Goal: Use online tool/utility: Utilize a website feature to perform a specific function

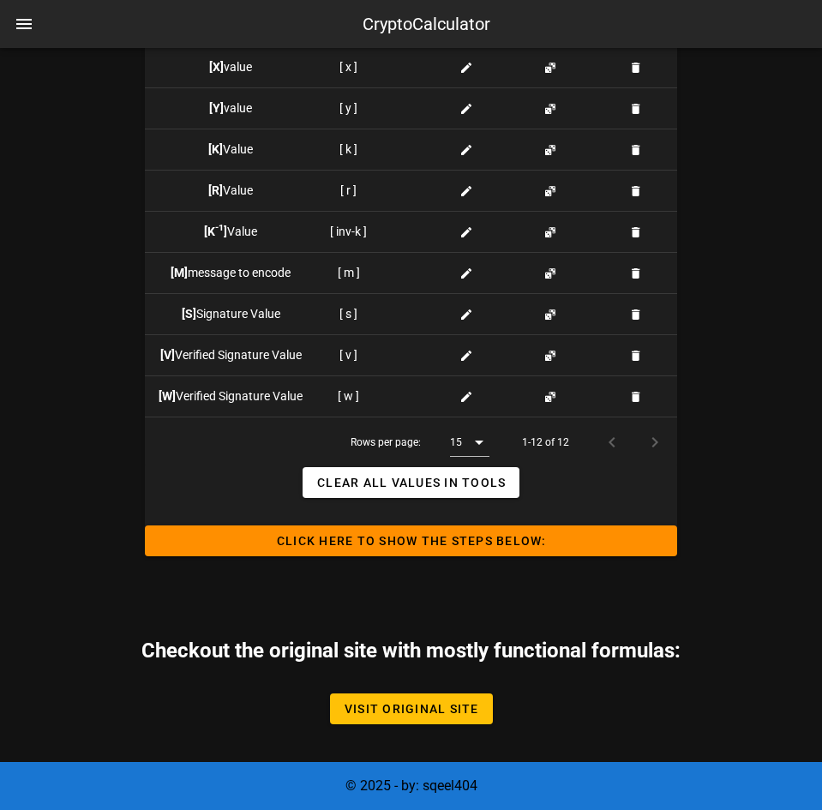
scroll to position [1834, 0]
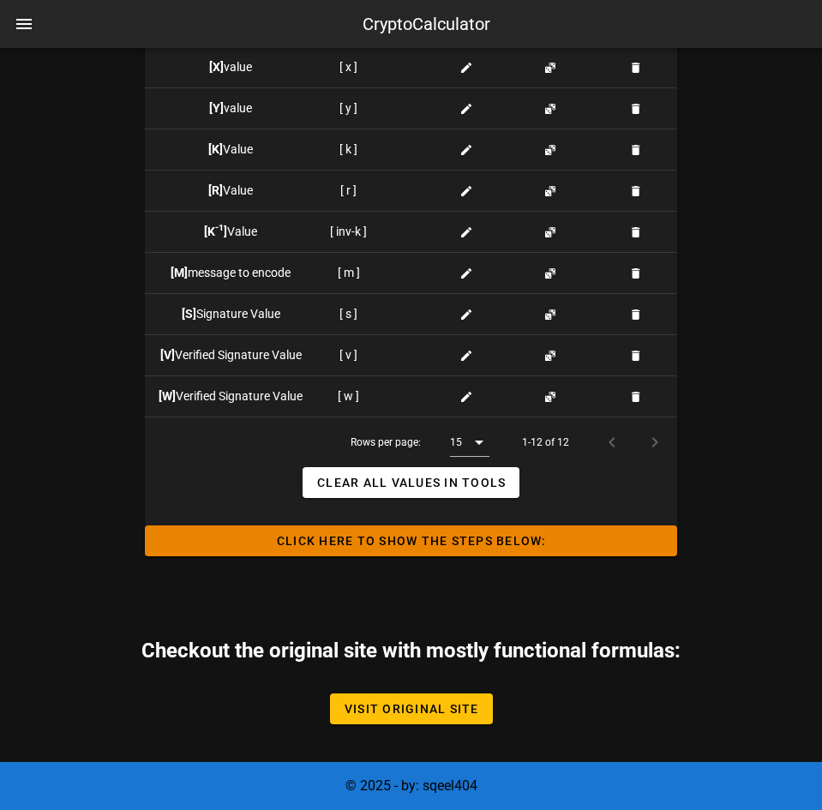
click at [381, 531] on button "Click HERE to Show the Steps Below:" at bounding box center [411, 540] width 532 height 31
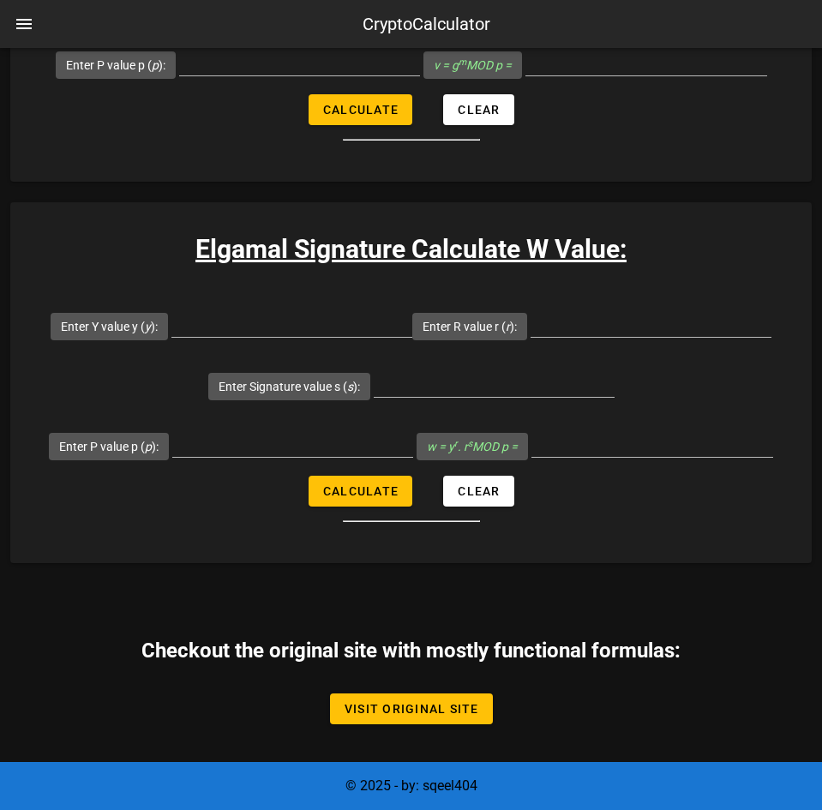
scroll to position [4705, 0]
click at [405, 713] on span "Visit Original Site" at bounding box center [411, 709] width 135 height 14
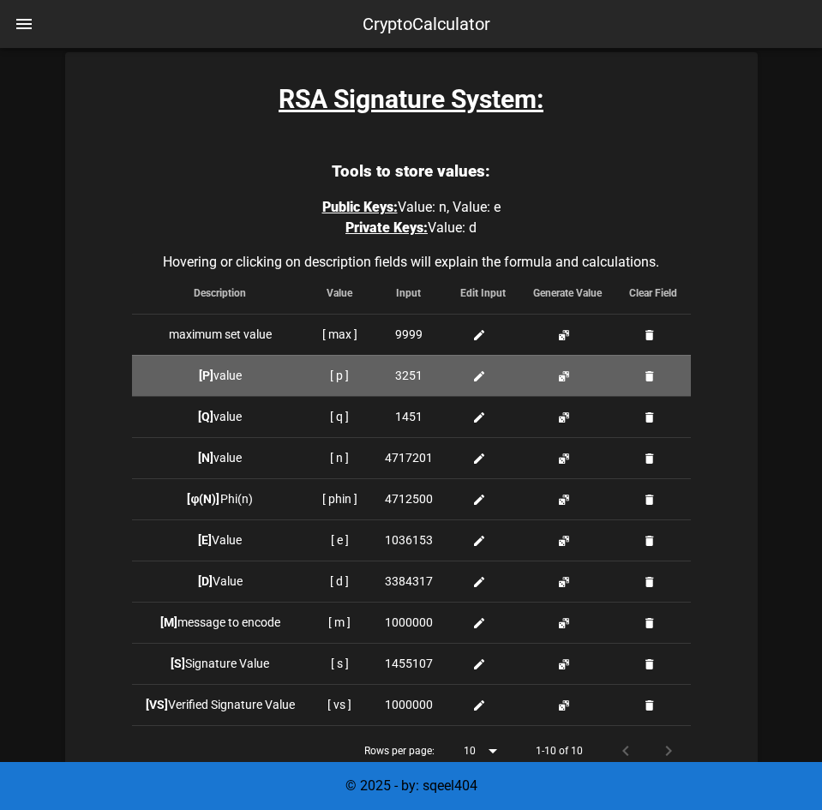
scroll to position [323, 0]
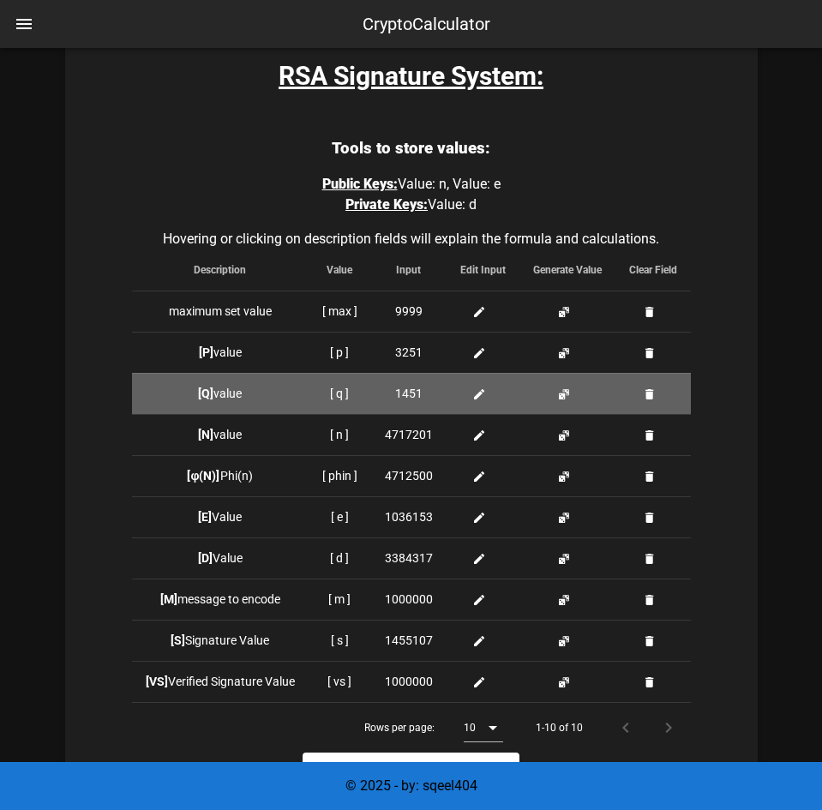
click at [647, 396] on button "button" at bounding box center [650, 394] width 14 height 14
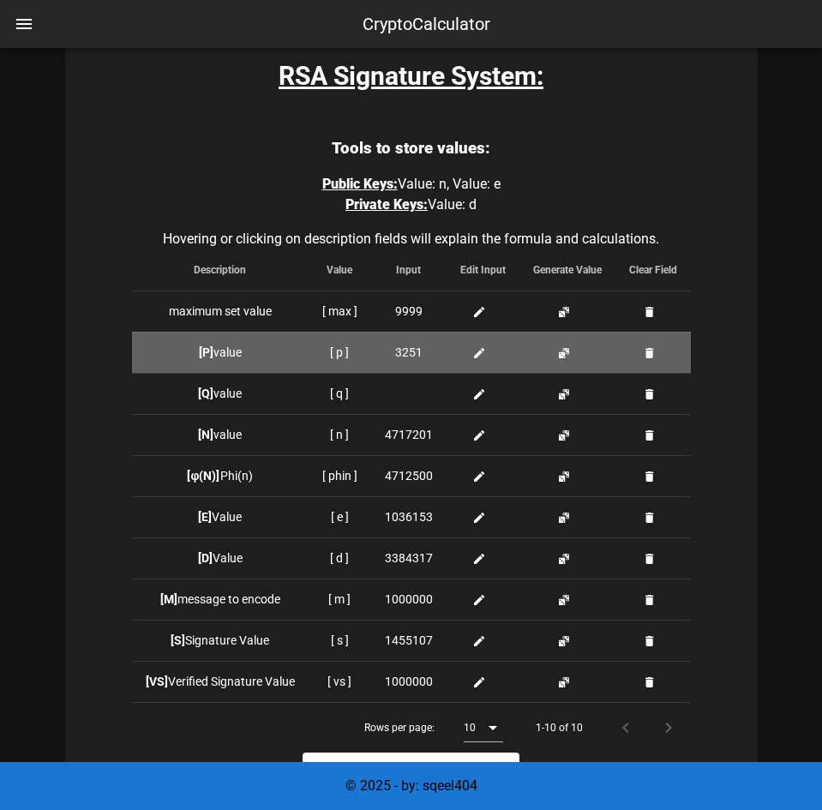
click at [649, 354] on button "button" at bounding box center [650, 353] width 14 height 14
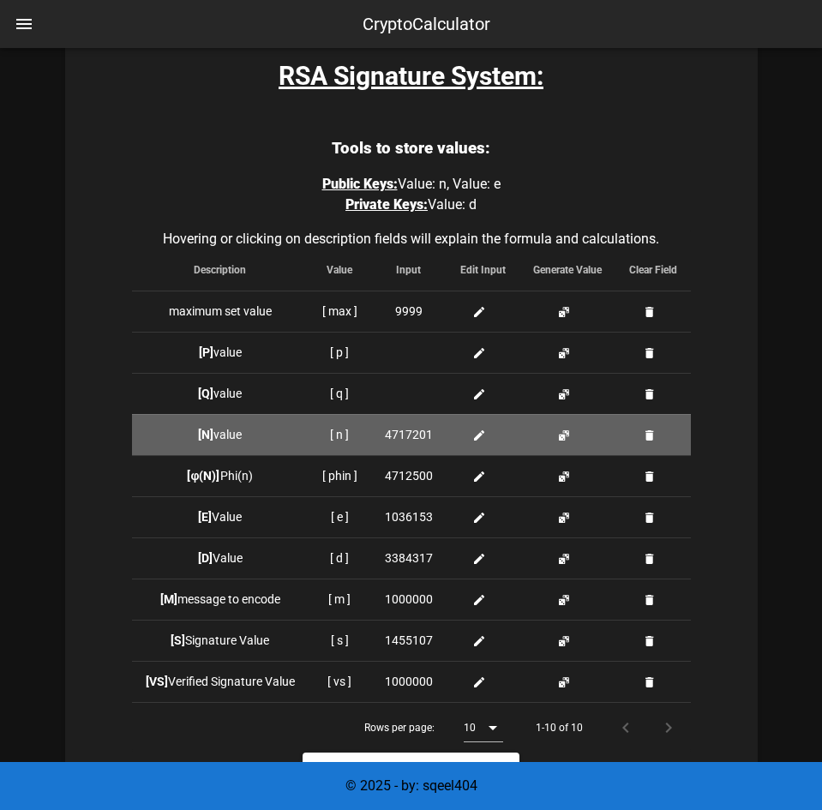
click at [650, 438] on button "button" at bounding box center [650, 436] width 14 height 14
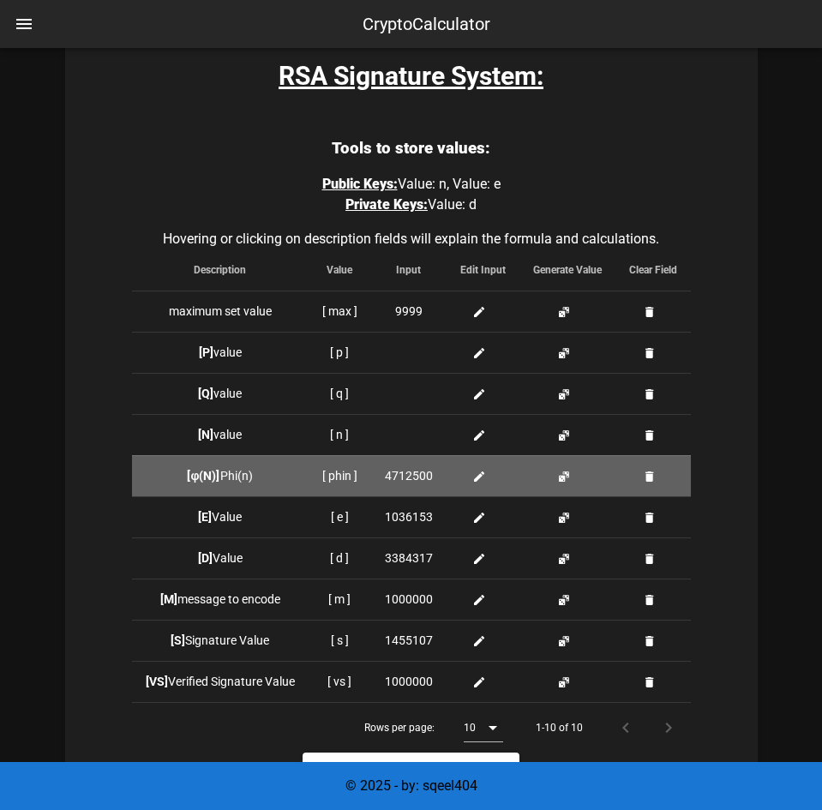
click at [650, 485] on td at bounding box center [652, 475] width 75 height 41
click at [652, 472] on button "button" at bounding box center [650, 477] width 14 height 14
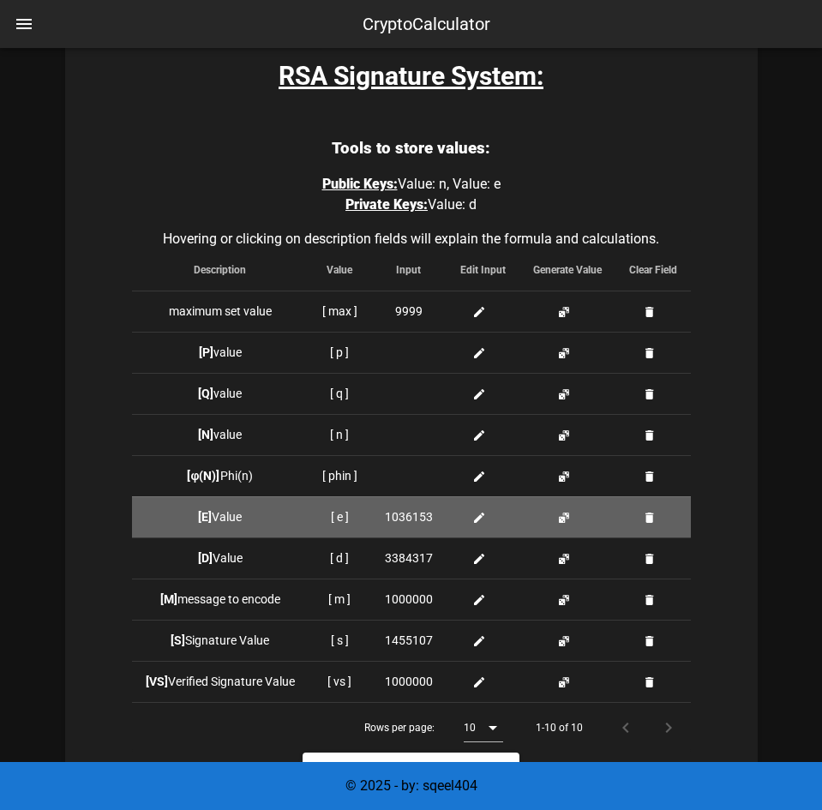
click at [654, 519] on button "button" at bounding box center [650, 518] width 14 height 14
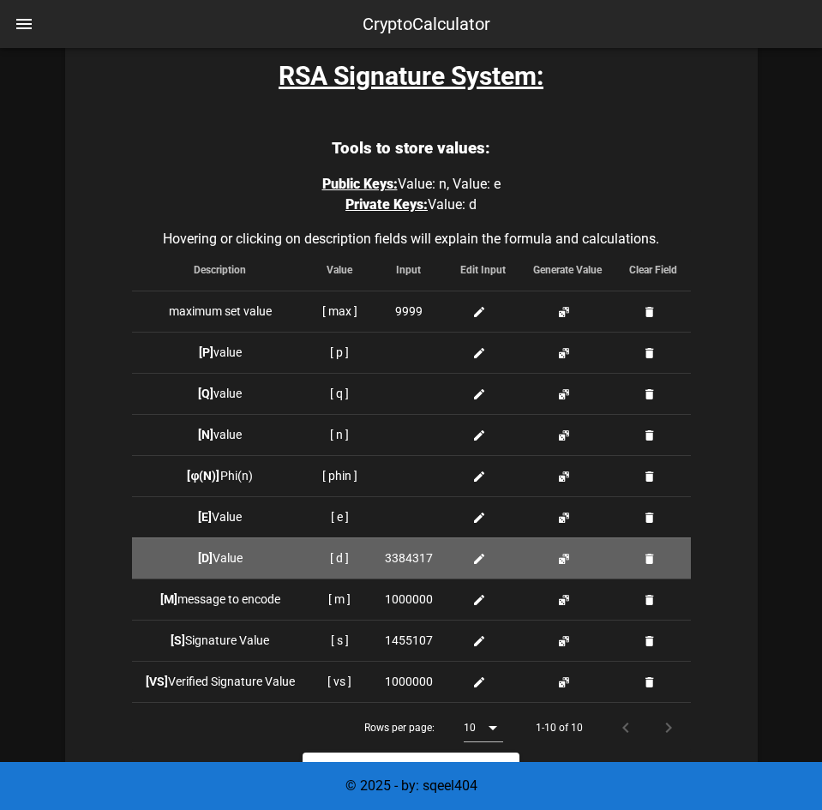
click at [651, 561] on button "button" at bounding box center [650, 559] width 14 height 14
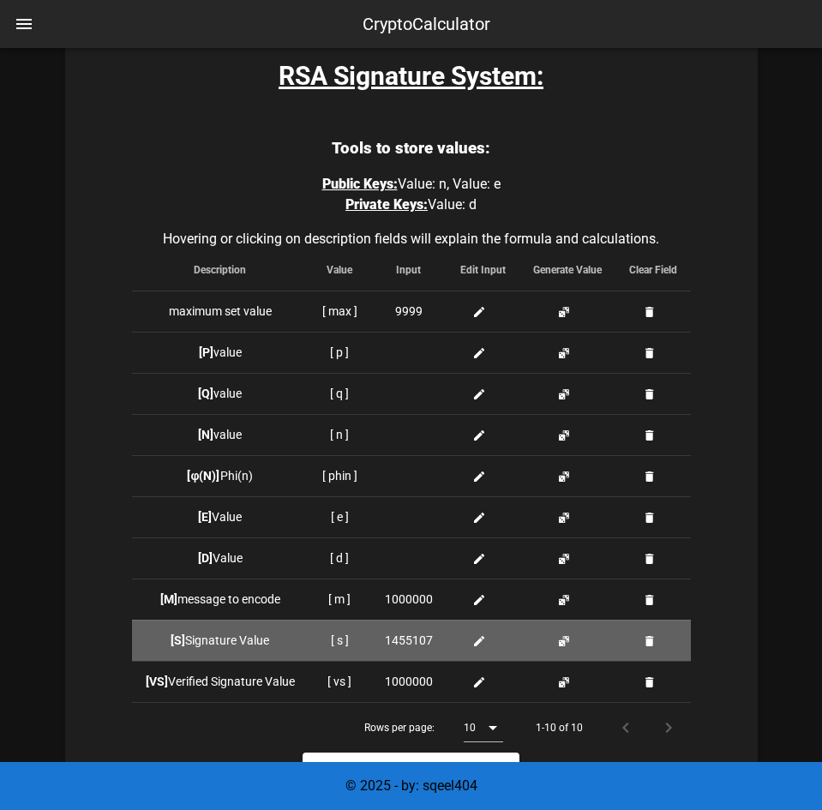
click at [653, 640] on button "button" at bounding box center [650, 641] width 14 height 14
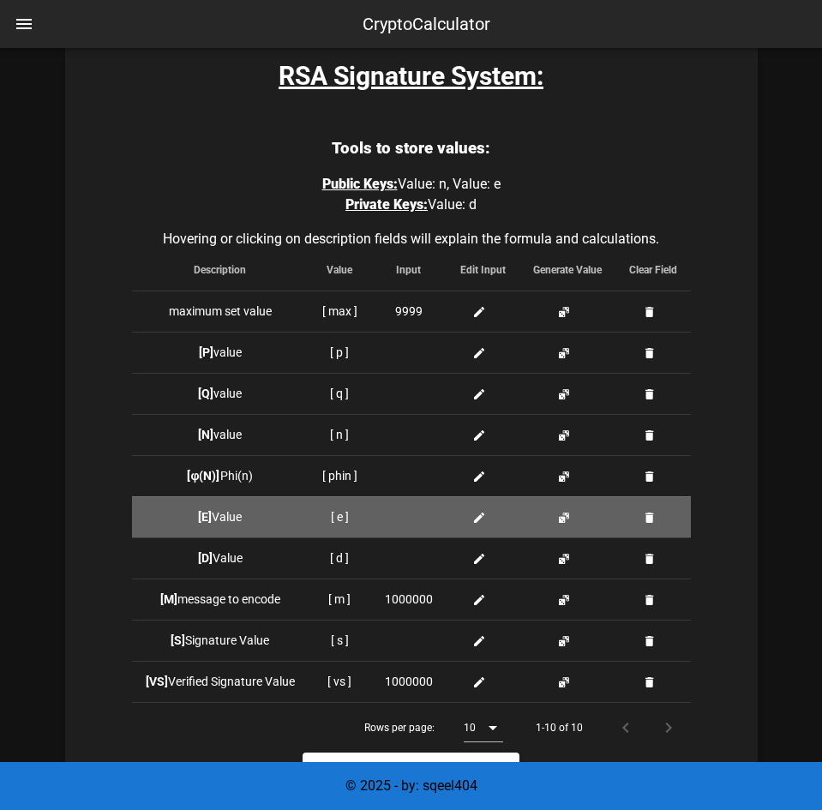
scroll to position [361, 0]
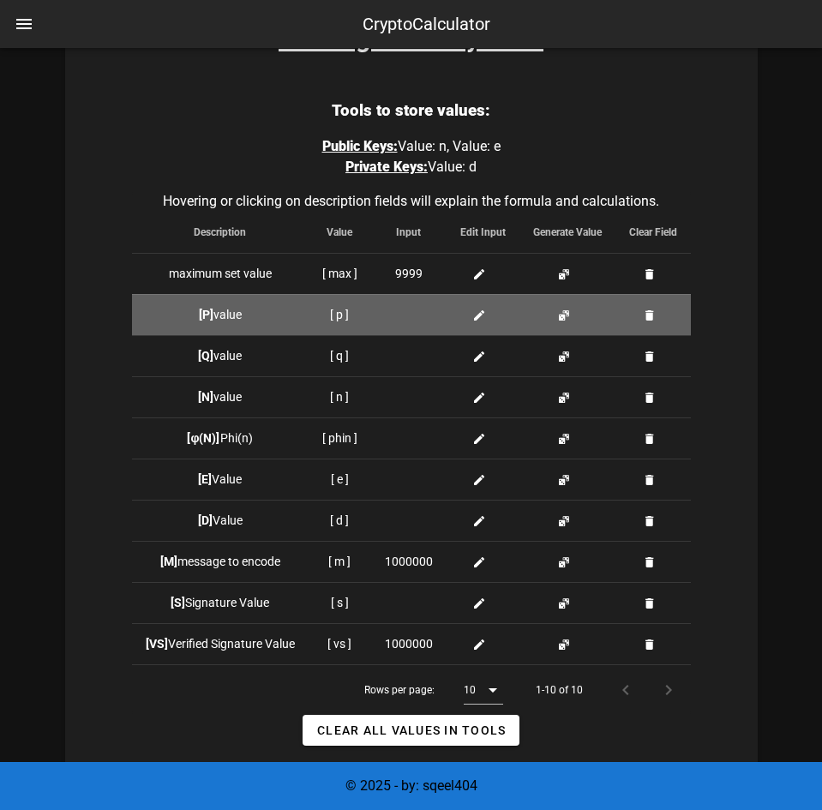
click at [561, 321] on button "button" at bounding box center [564, 316] width 14 height 14
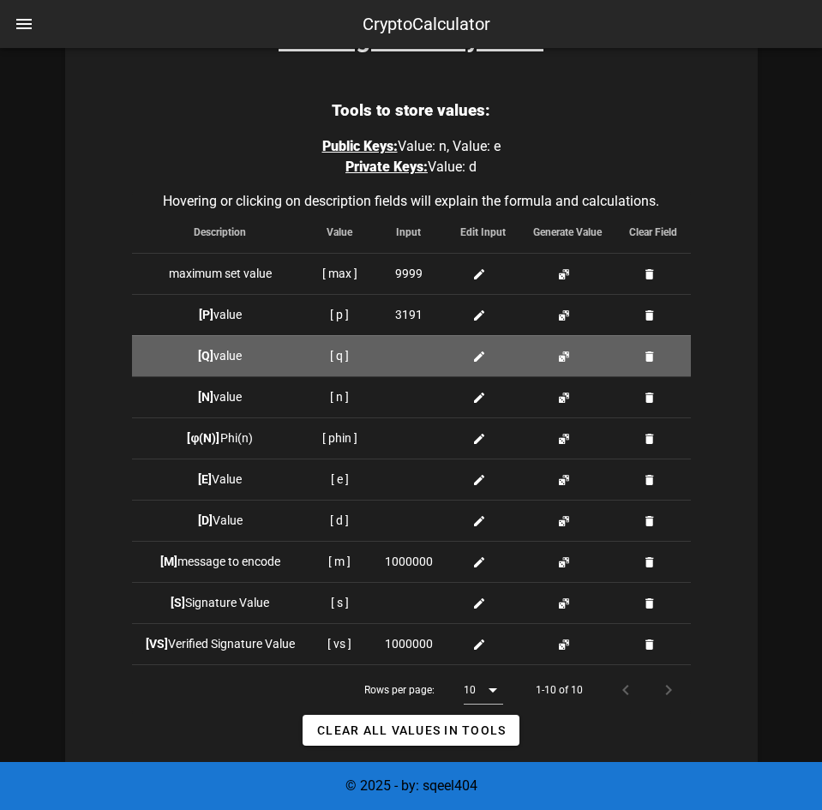
click at [561, 360] on button "button" at bounding box center [564, 357] width 14 height 14
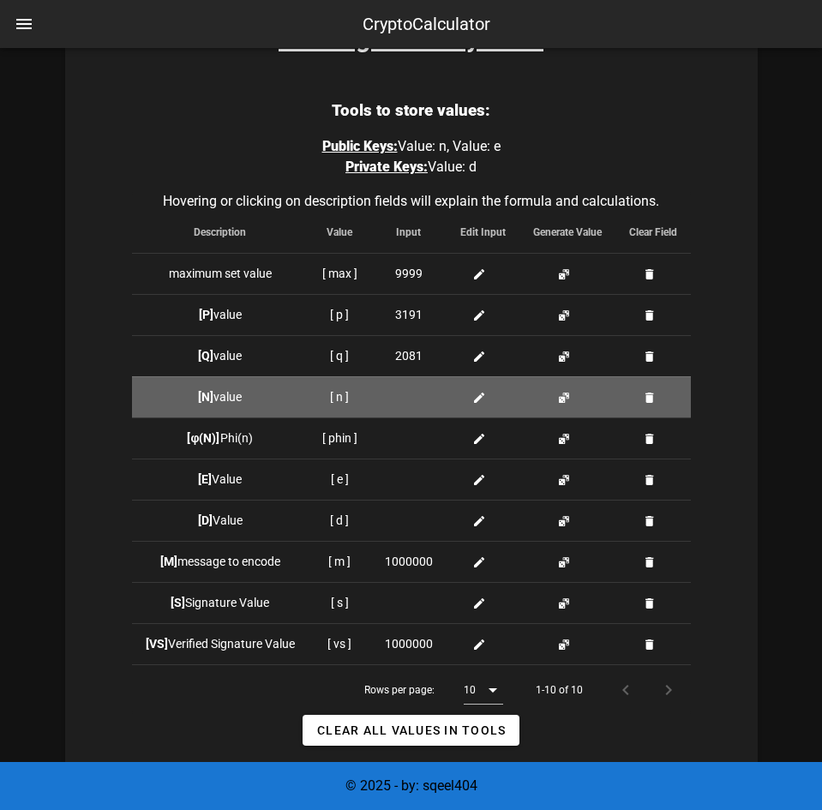
click at [561, 394] on button "button" at bounding box center [564, 398] width 14 height 14
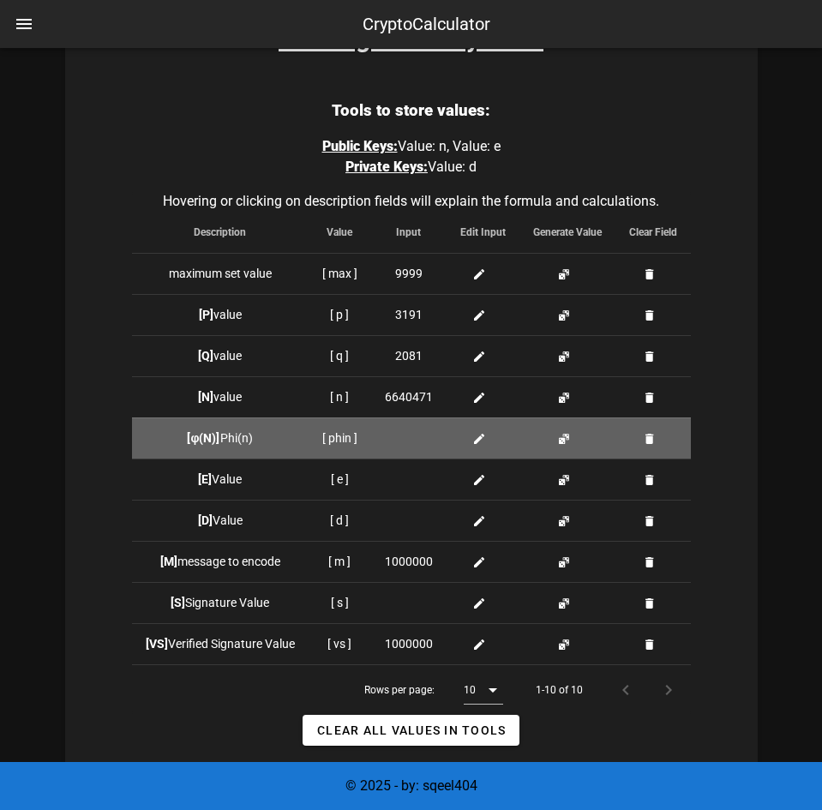
click at [559, 439] on button "button" at bounding box center [564, 439] width 14 height 14
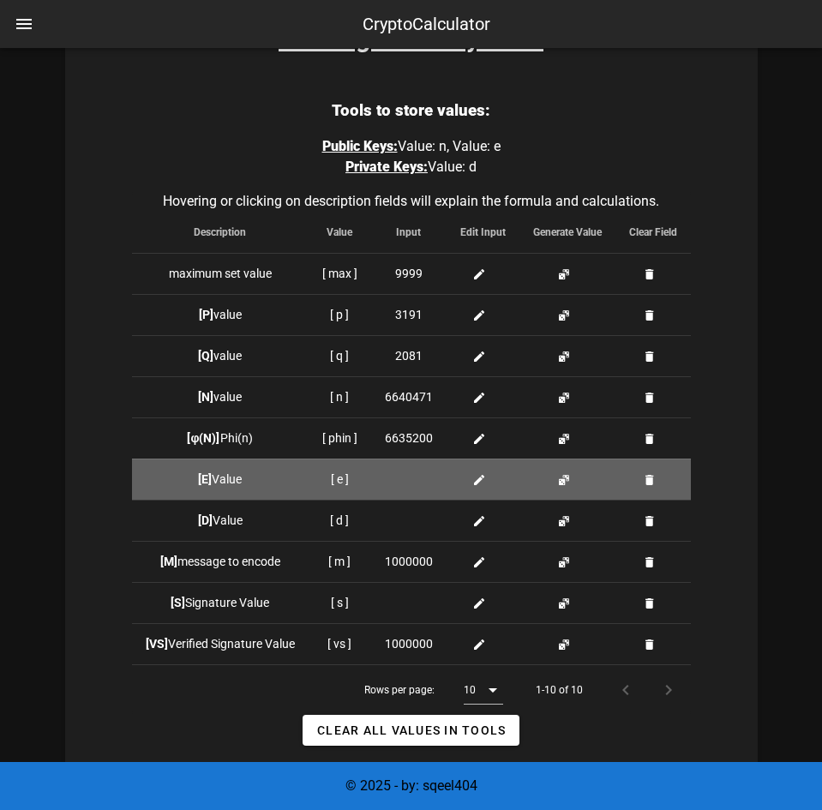
click at [570, 473] on button "button" at bounding box center [564, 480] width 14 height 14
click at [564, 480] on button "button" at bounding box center [564, 480] width 14 height 14
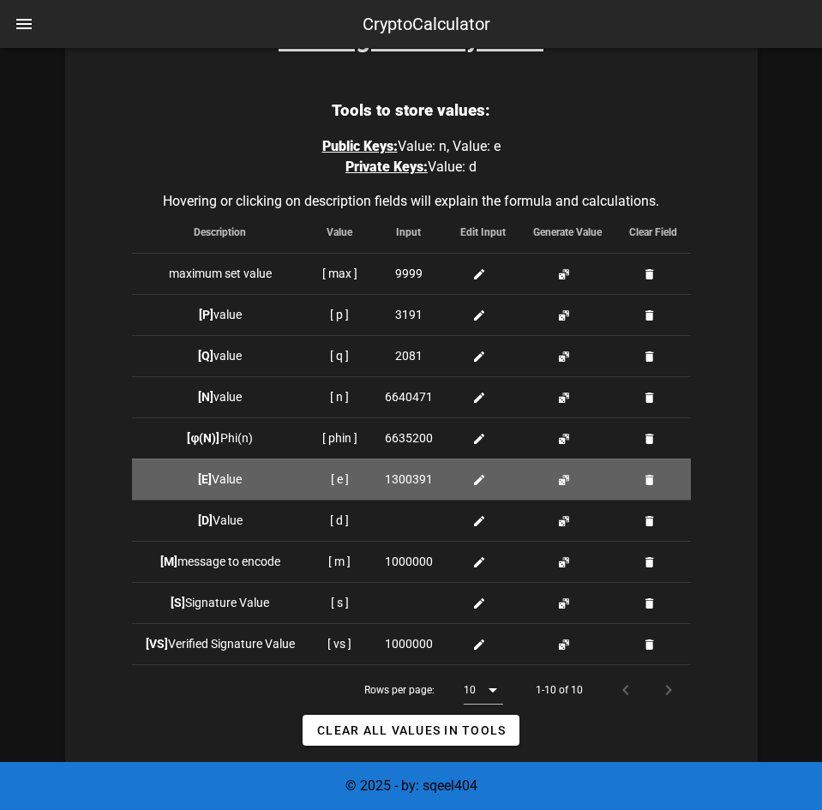
click at [564, 480] on button "button" at bounding box center [564, 480] width 14 height 14
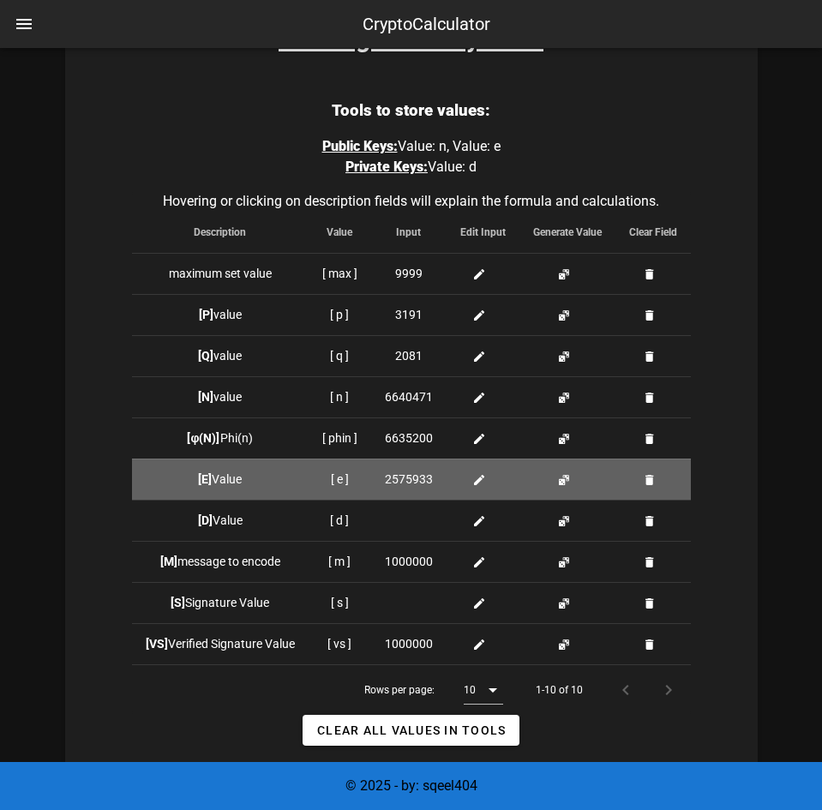
click at [564, 480] on button "button" at bounding box center [564, 480] width 14 height 14
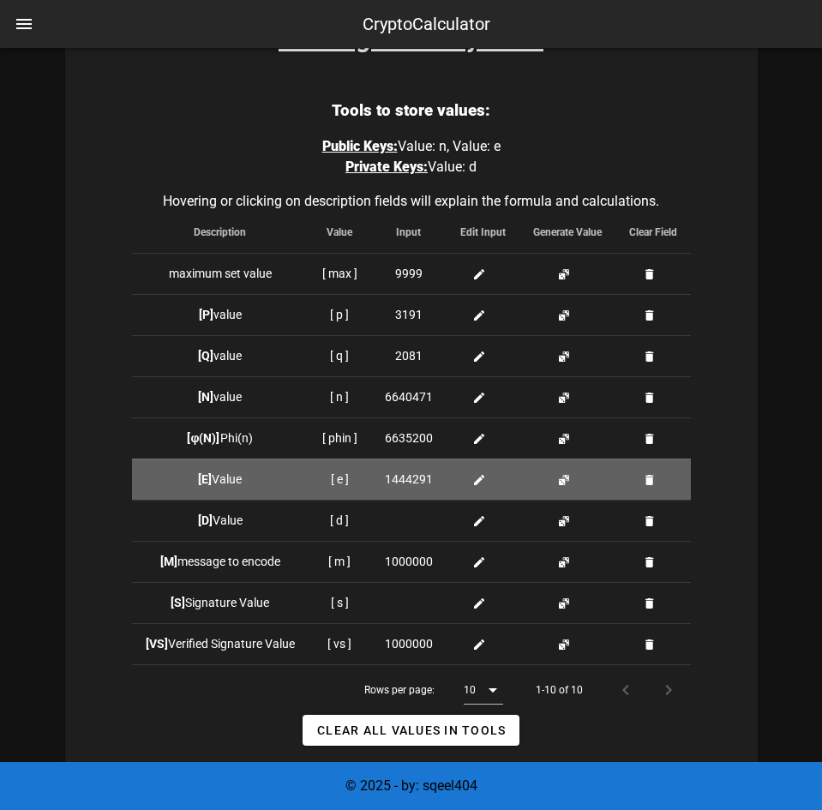
click at [564, 480] on button "button" at bounding box center [564, 480] width 14 height 14
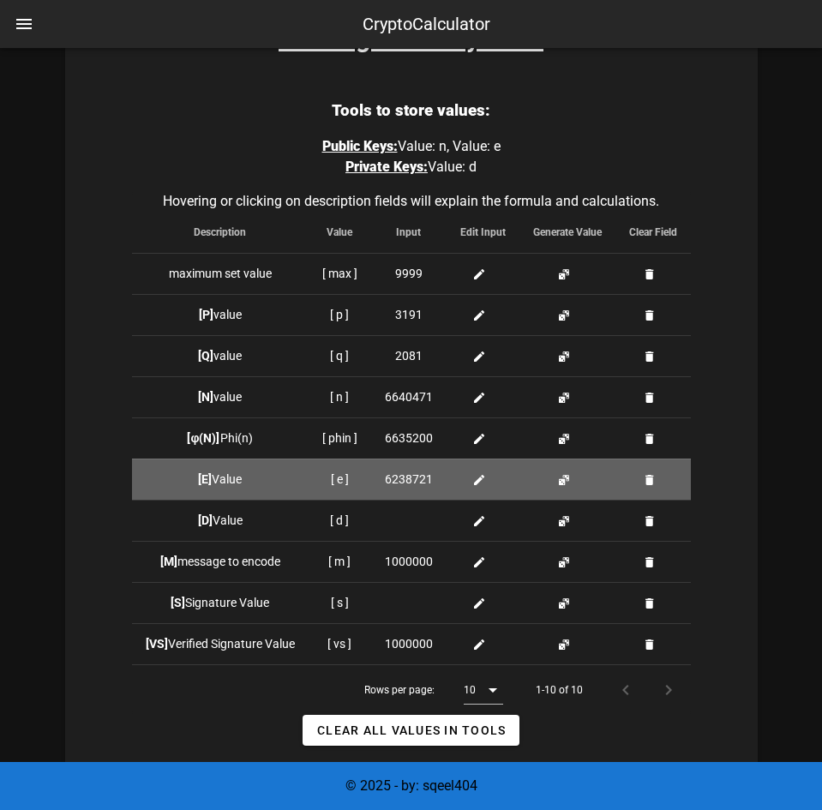
click at [564, 480] on button "button" at bounding box center [564, 480] width 14 height 14
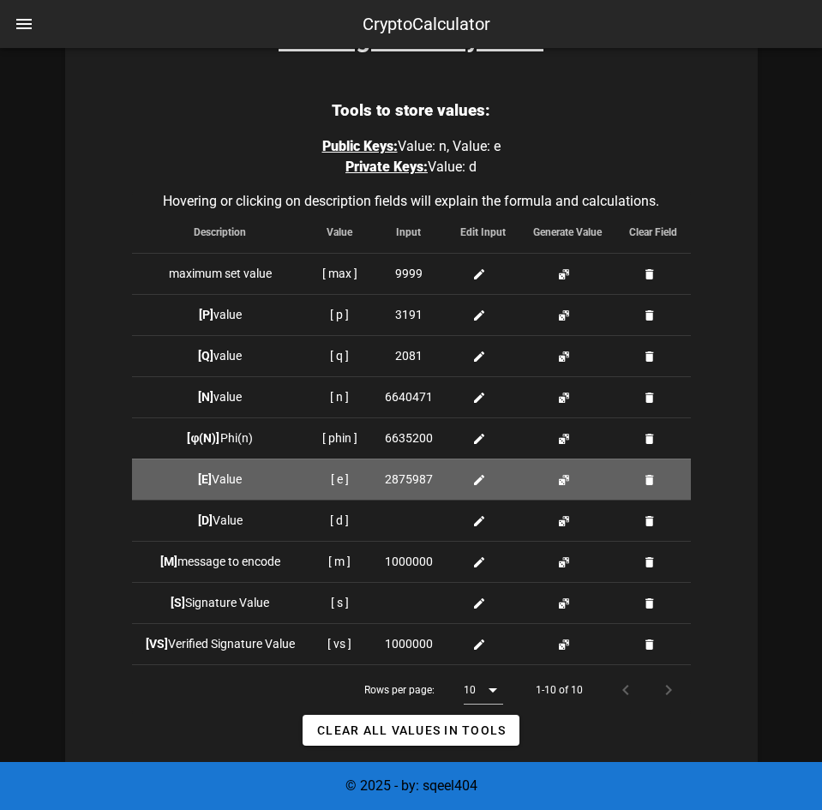
click at [564, 480] on button "button" at bounding box center [564, 480] width 14 height 14
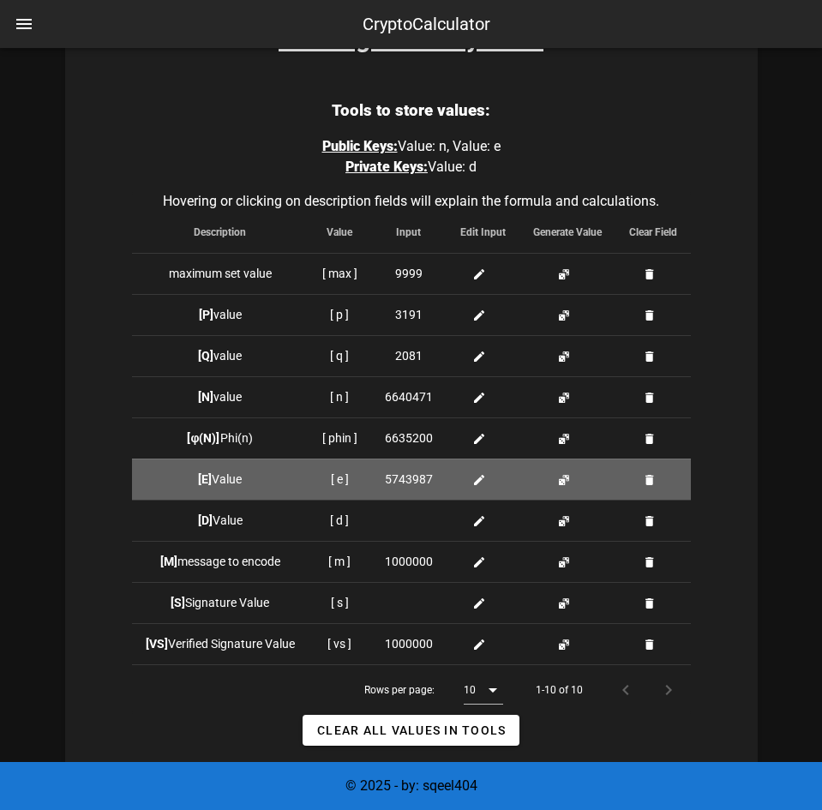
click at [564, 480] on button "button" at bounding box center [564, 480] width 14 height 14
click at [560, 484] on button "button" at bounding box center [564, 480] width 14 height 14
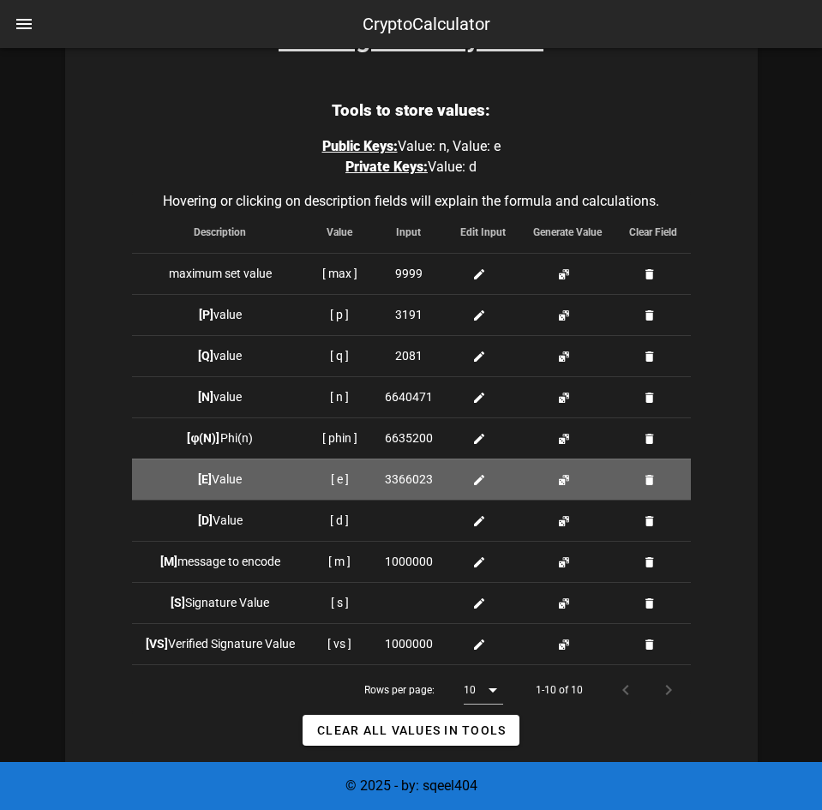
click at [560, 484] on button "button" at bounding box center [564, 480] width 14 height 14
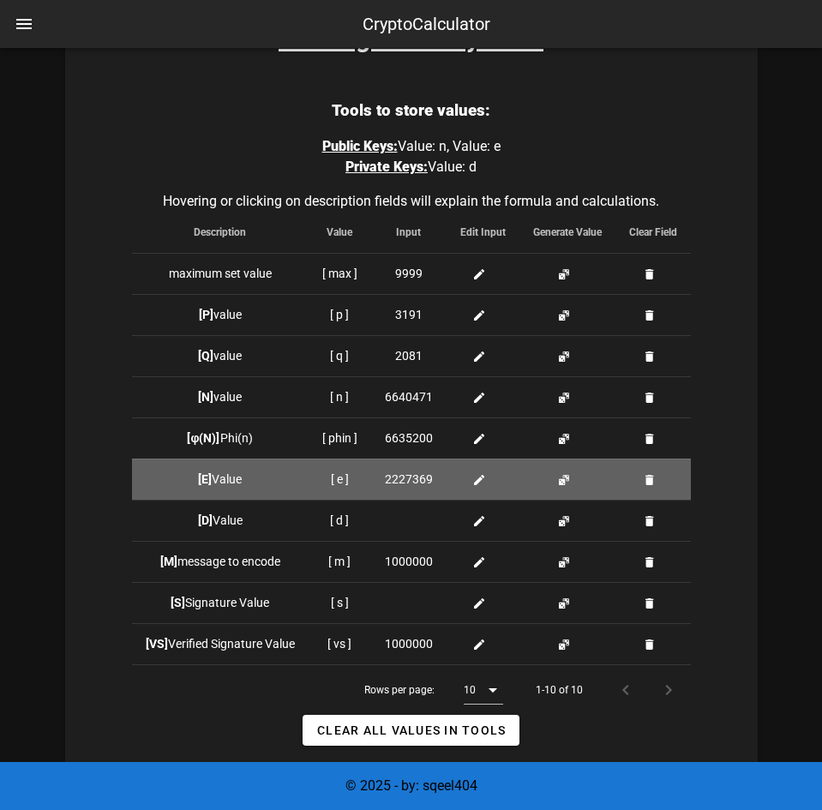
click at [560, 484] on button "button" at bounding box center [564, 480] width 14 height 14
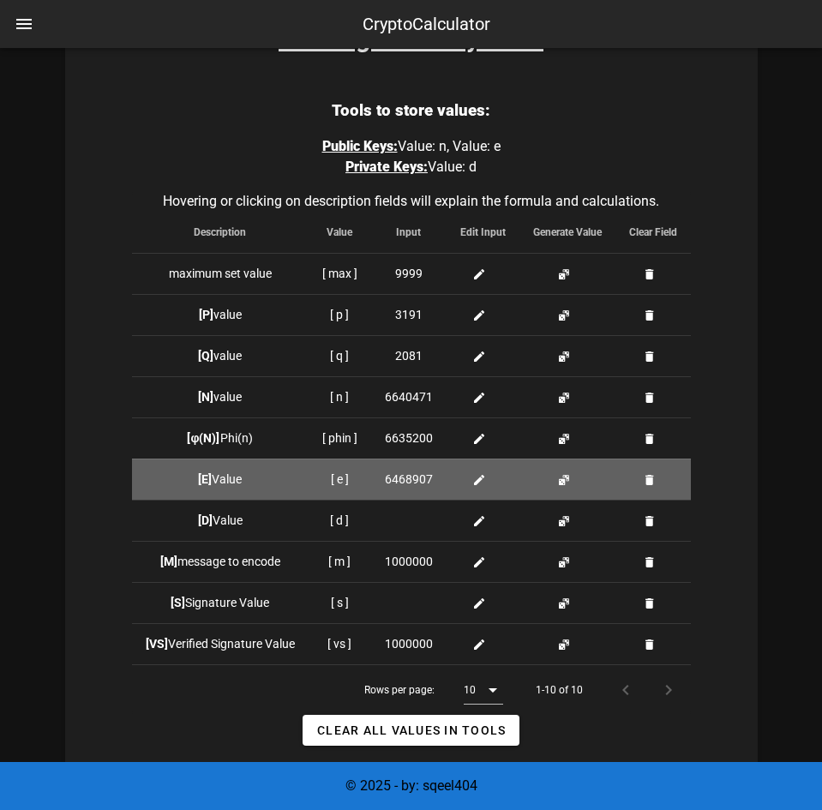
click at [560, 484] on button "button" at bounding box center [564, 480] width 14 height 14
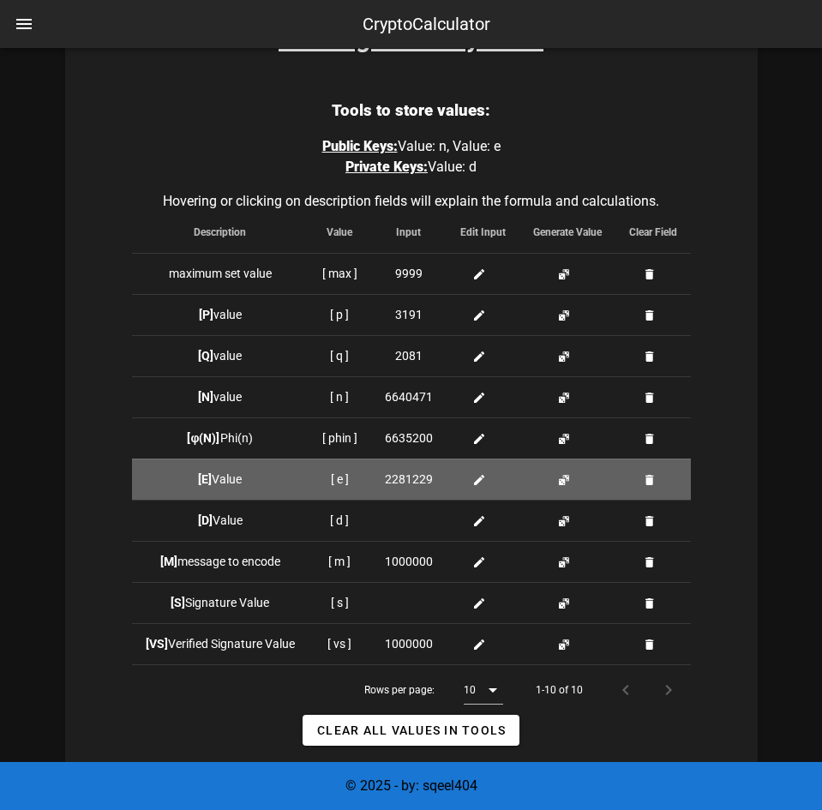
click at [560, 484] on button "button" at bounding box center [564, 480] width 14 height 14
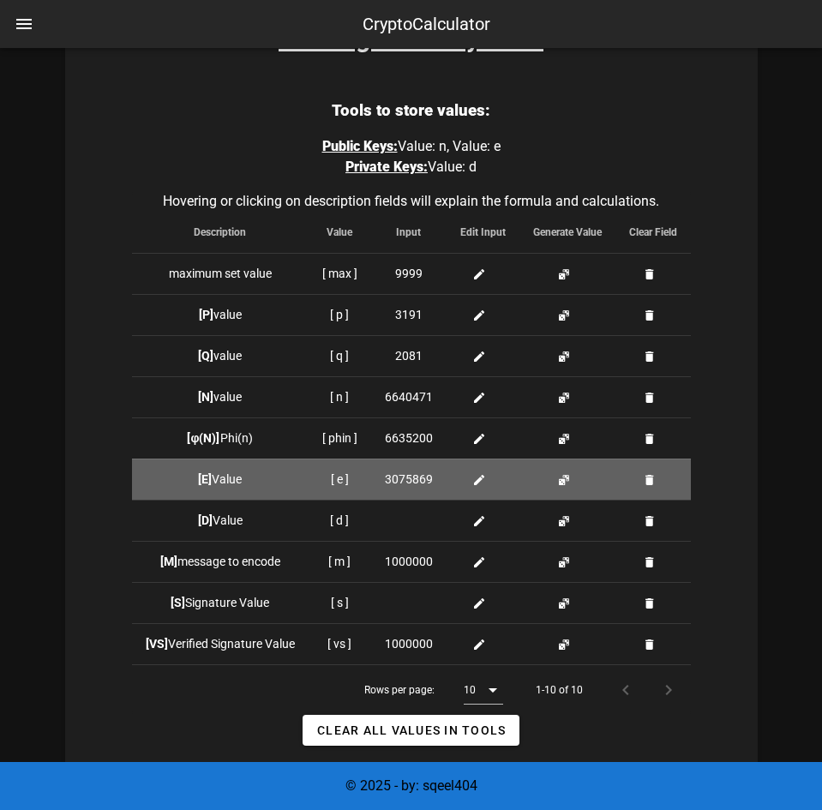
click at [560, 484] on button "button" at bounding box center [564, 480] width 14 height 14
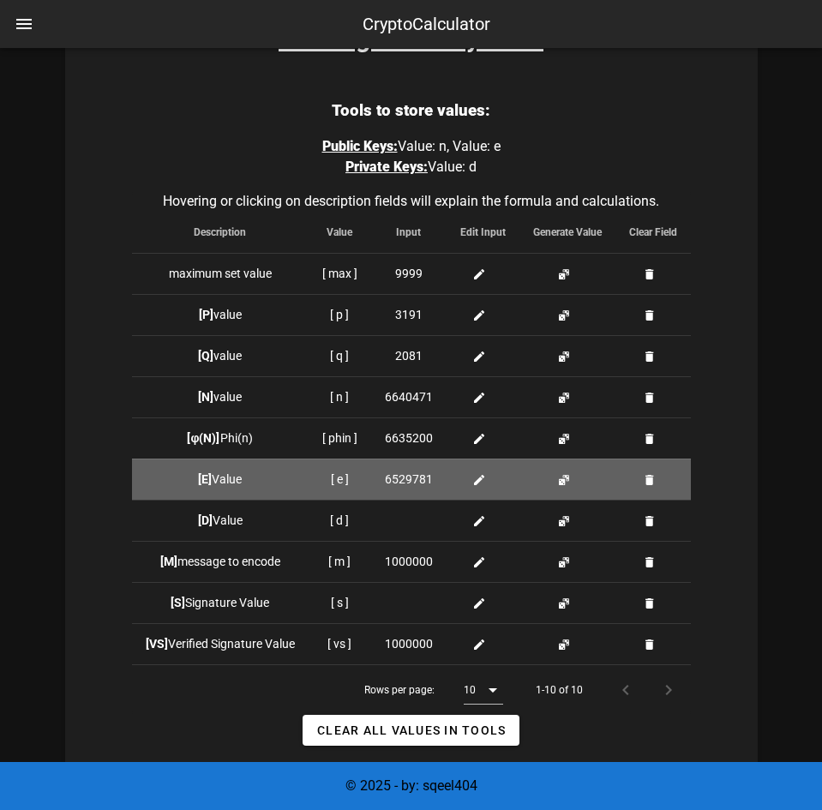
click at [560, 484] on button "button" at bounding box center [564, 480] width 14 height 14
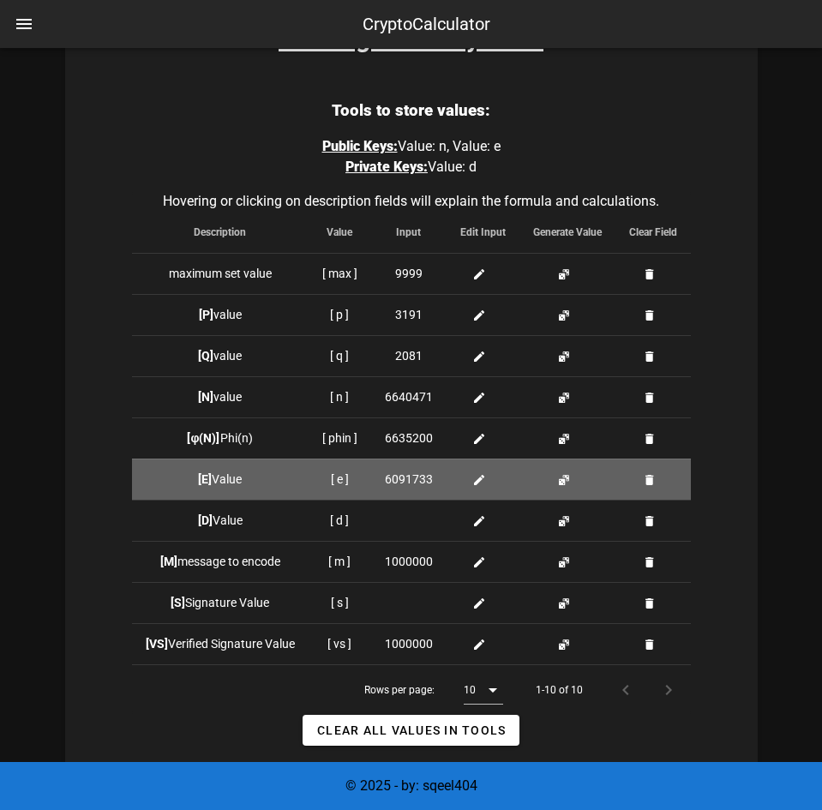
click at [560, 484] on button "button" at bounding box center [564, 480] width 14 height 14
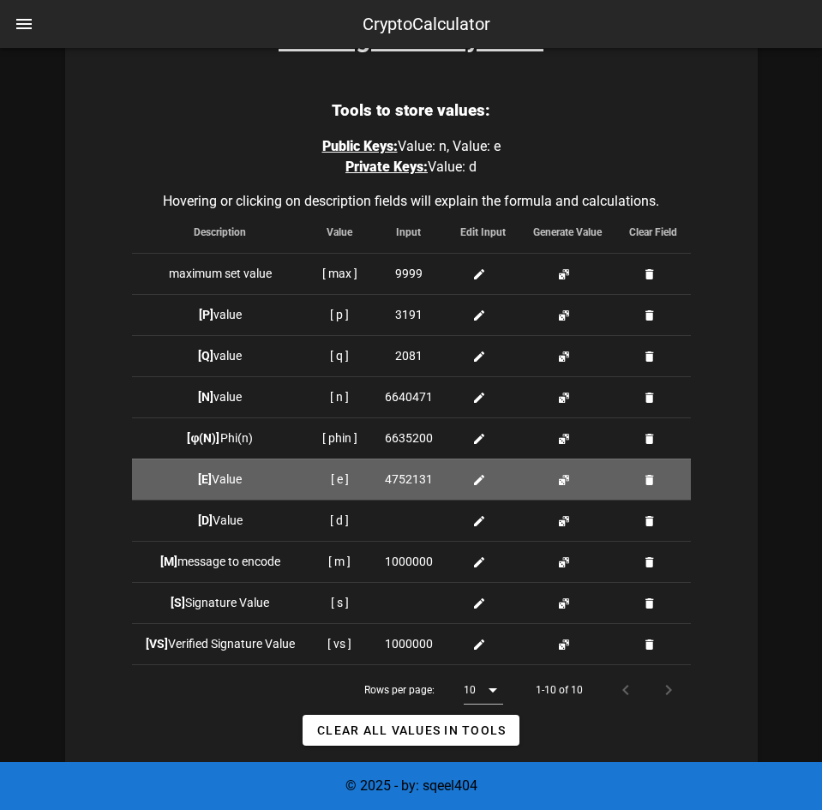
click at [560, 484] on button "button" at bounding box center [564, 480] width 14 height 14
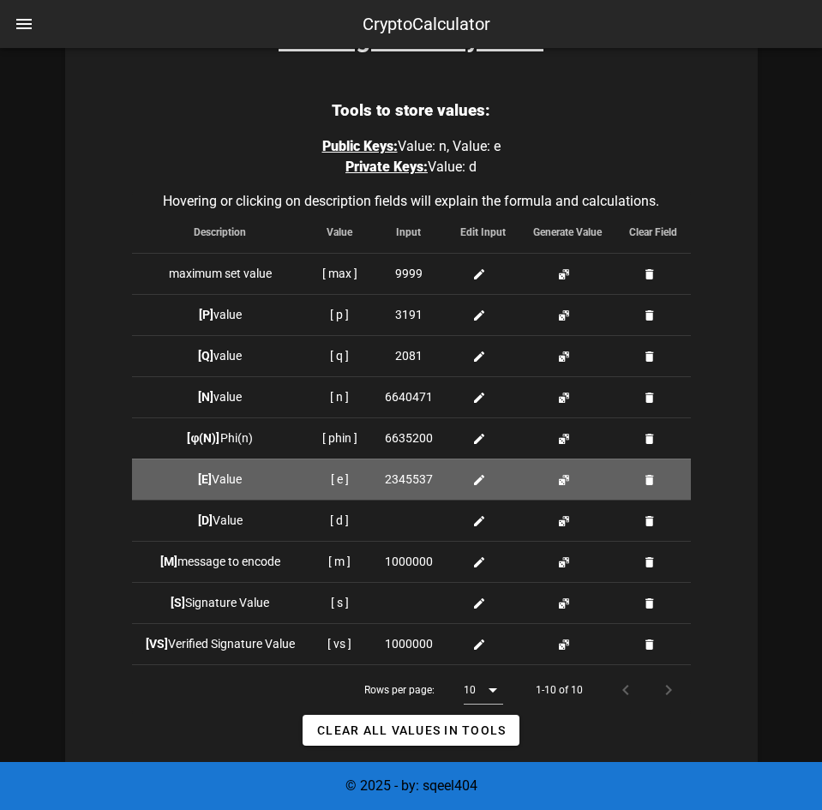
click at [560, 484] on button "button" at bounding box center [564, 480] width 14 height 14
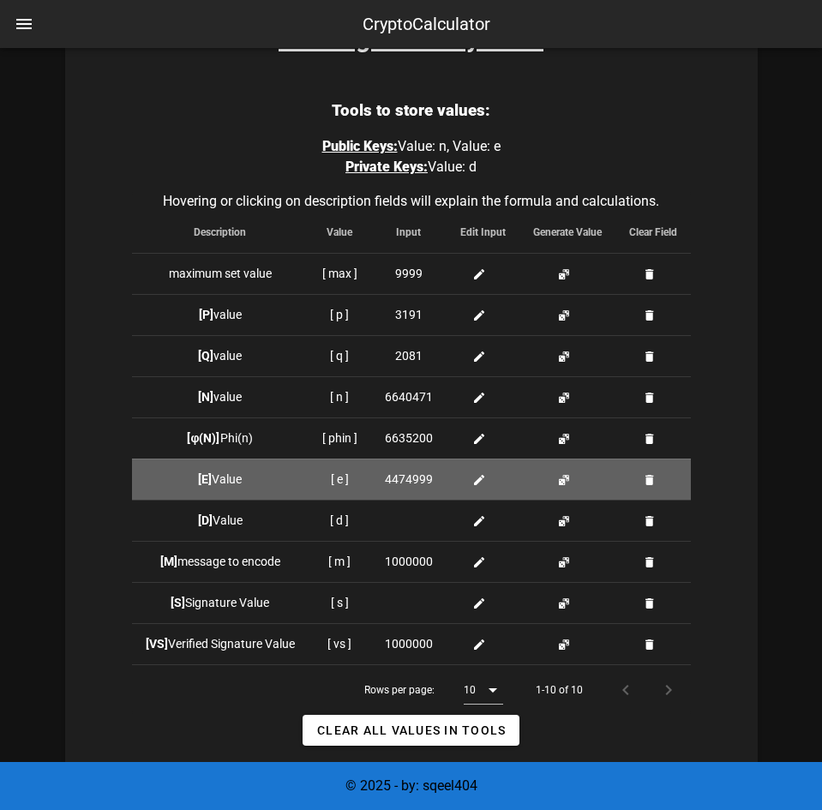
click at [560, 484] on button "button" at bounding box center [564, 480] width 14 height 14
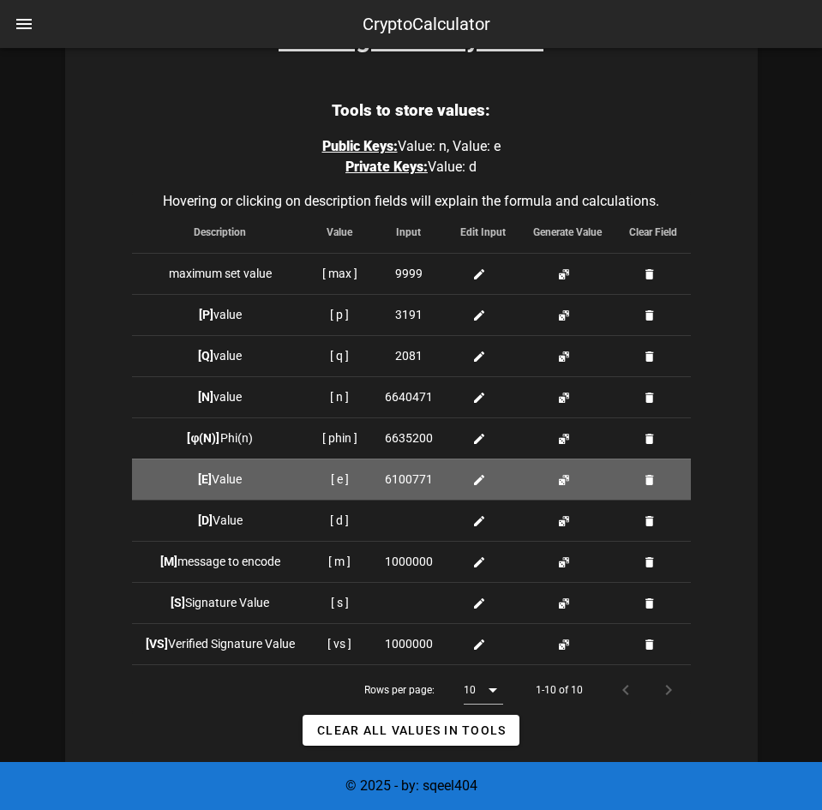
click at [560, 484] on button "button" at bounding box center [564, 480] width 14 height 14
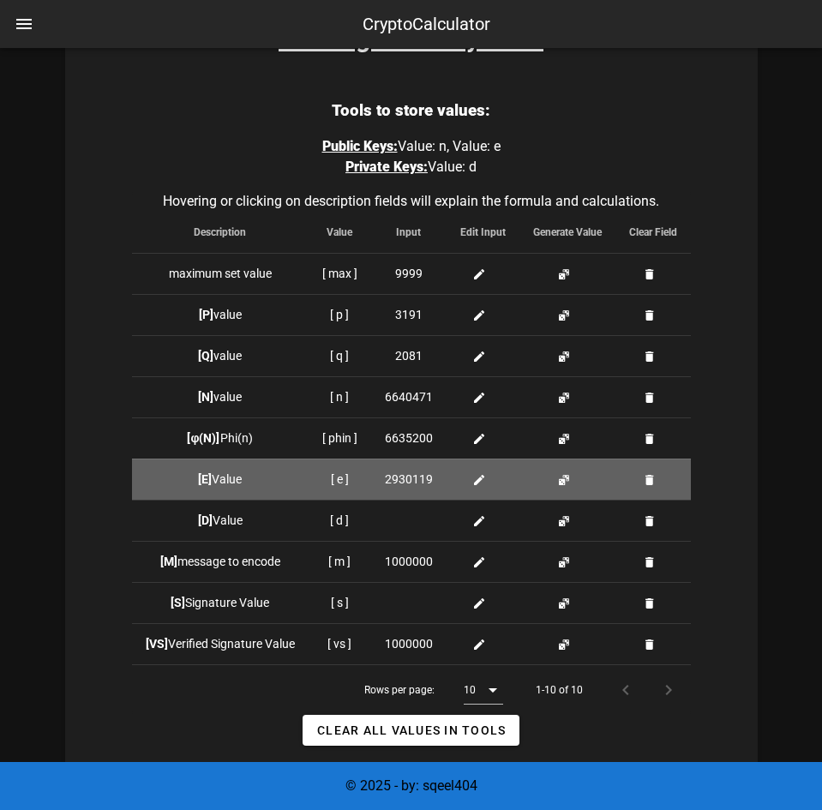
click at [560, 484] on button "button" at bounding box center [564, 480] width 14 height 14
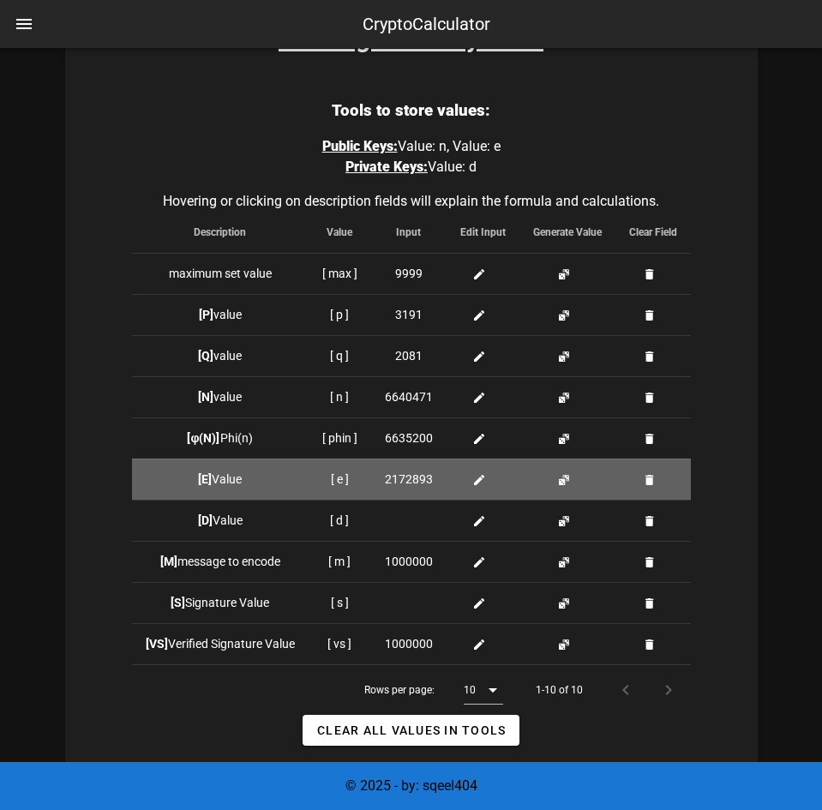
click at [560, 484] on button "button" at bounding box center [564, 480] width 14 height 14
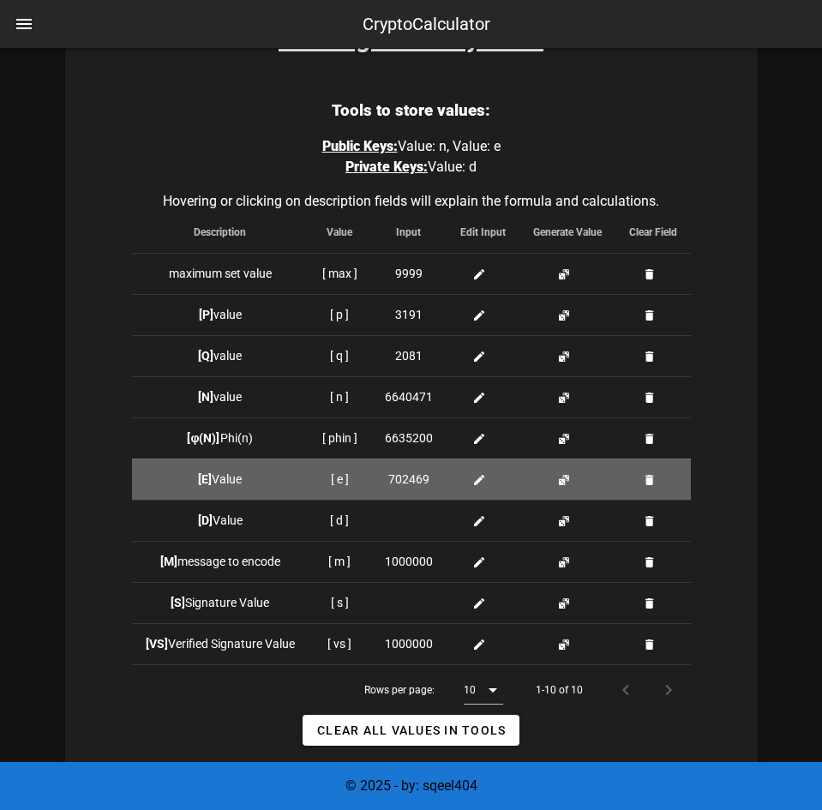
click at [560, 484] on button "button" at bounding box center [564, 480] width 14 height 14
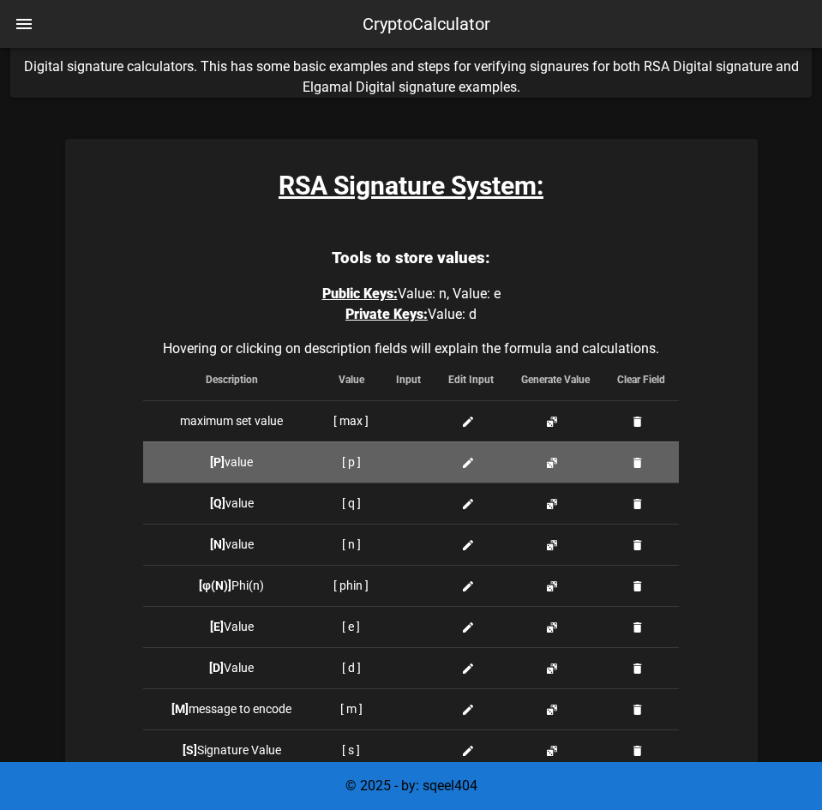
scroll to position [231, 0]
